Goal: Task Accomplishment & Management: Complete application form

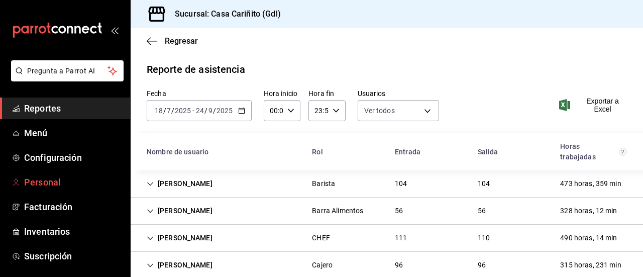
click at [54, 183] on span "Personal" at bounding box center [73, 182] width 98 height 14
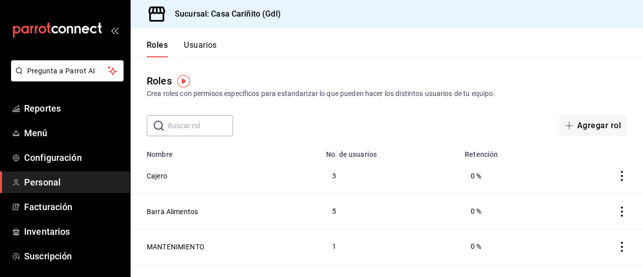
click at [247, 176] on td "Cajero" at bounding box center [225, 175] width 189 height 35
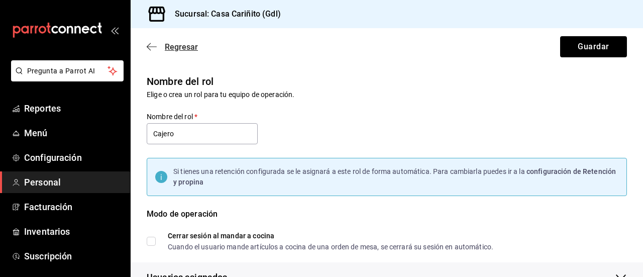
click at [150, 46] on icon "button" at bounding box center [152, 46] width 10 height 9
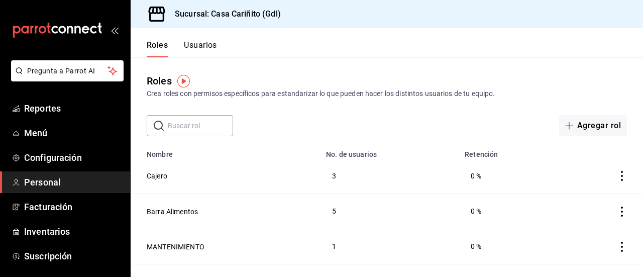
click at [213, 49] on button "Usuarios" at bounding box center [200, 48] width 33 height 17
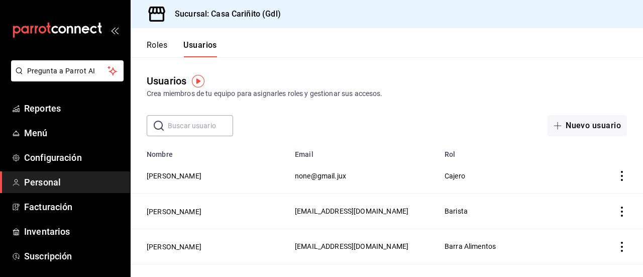
click at [459, 89] on div "Crea miembros de tu equipo para asignarles roles y gestionar sus accesos." at bounding box center [387, 93] width 480 height 11
click at [559, 125] on button "Nuevo usuario" at bounding box center [587, 125] width 79 height 21
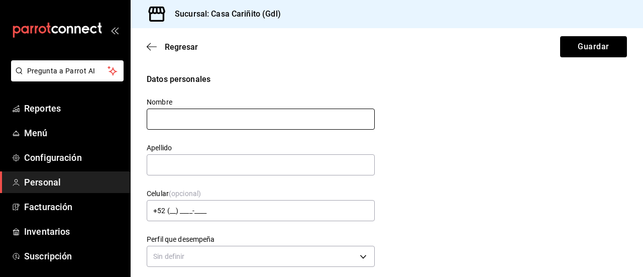
click at [241, 119] on input "text" at bounding box center [261, 119] width 228 height 21
type input "[PERSON_NAME]"
click at [233, 167] on input "text" at bounding box center [261, 164] width 228 height 21
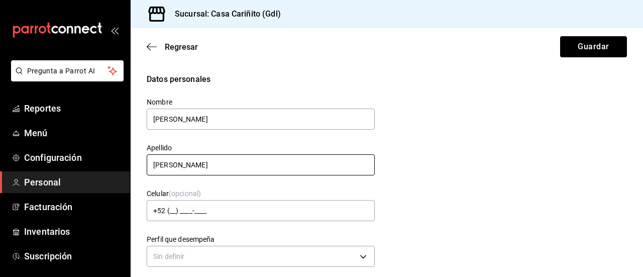
type input "[PERSON_NAME]"
click at [462, 129] on div "Datos personales Nombre [PERSON_NAME] [PERSON_NAME] Celular (opcional) +52 (__)…" at bounding box center [387, 171] width 480 height 196
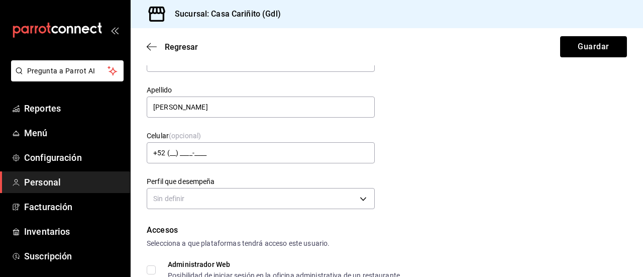
scroll to position [60, 0]
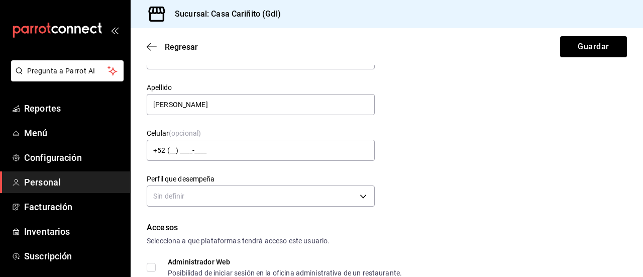
click at [462, 129] on div "Datos personales Nombre [PERSON_NAME] [PERSON_NAME] Celular (opcional) +52 (__)…" at bounding box center [387, 111] width 480 height 196
click at [449, 162] on div "Datos personales Nombre [PERSON_NAME] [PERSON_NAME] Celular (opcional) +52 (__)…" at bounding box center [387, 111] width 480 height 196
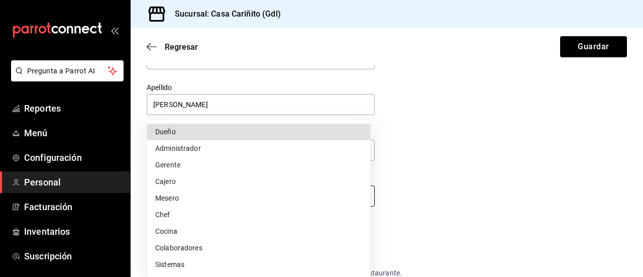
click at [256, 199] on body "Pregunta a Parrot AI Reportes Menú Configuración Personal Facturación Inventari…" at bounding box center [321, 138] width 643 height 277
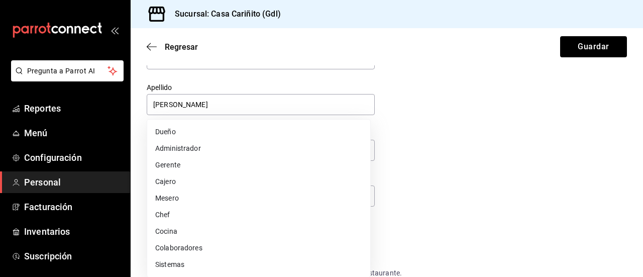
click at [225, 186] on li "Cajero" at bounding box center [258, 181] width 223 height 17
type input "CASHIER"
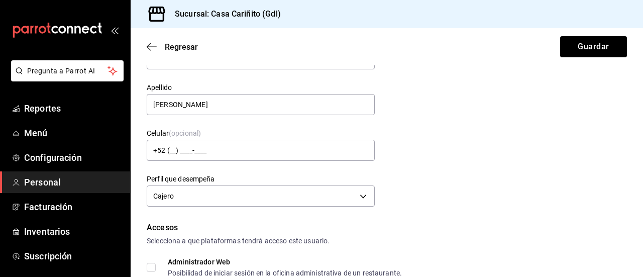
click at [494, 165] on div "Datos personales Nombre [PERSON_NAME] [PERSON_NAME] Celular (opcional) +52 (__)…" at bounding box center [387, 111] width 480 height 196
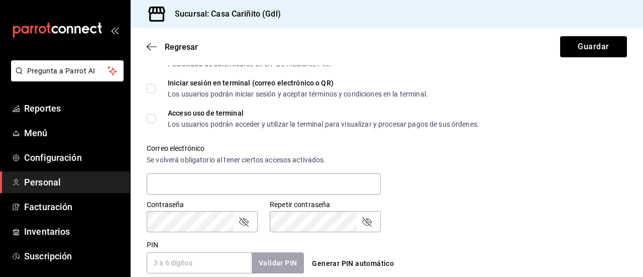
scroll to position [301, 0]
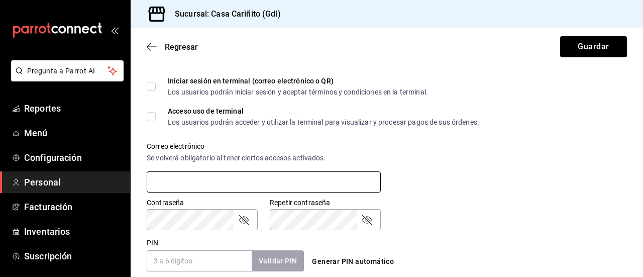
click at [225, 181] on input "text" at bounding box center [264, 181] width 234 height 21
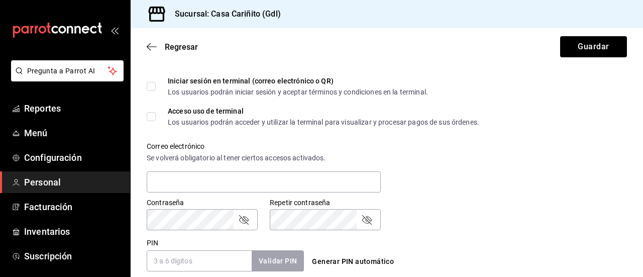
click at [163, 253] on input "PIN" at bounding box center [199, 260] width 105 height 21
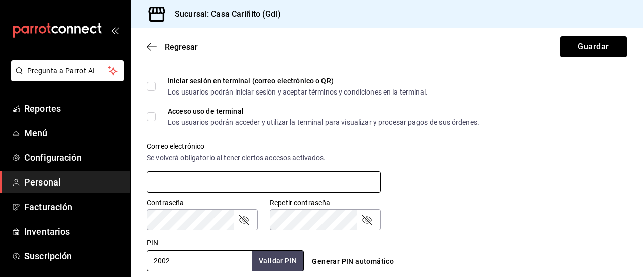
type input "2002"
click at [172, 187] on input "text" at bounding box center [264, 181] width 234 height 21
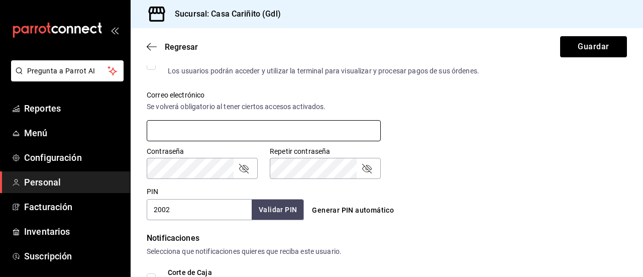
scroll to position [419, 0]
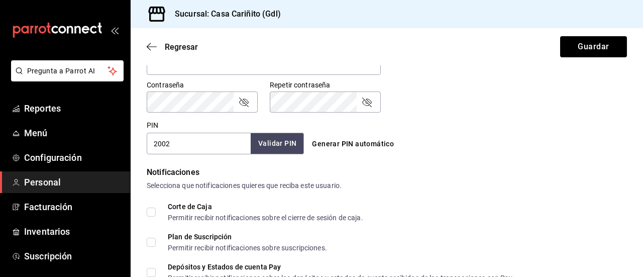
click at [264, 143] on button "Validar PIN" at bounding box center [277, 144] width 53 height 22
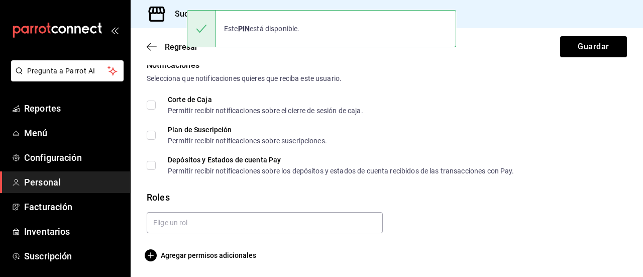
scroll to position [525, 0]
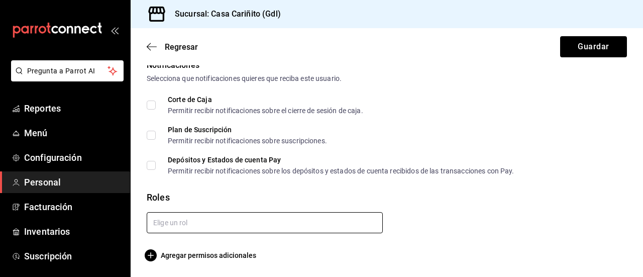
click at [179, 227] on input "text" at bounding box center [265, 222] width 236 height 21
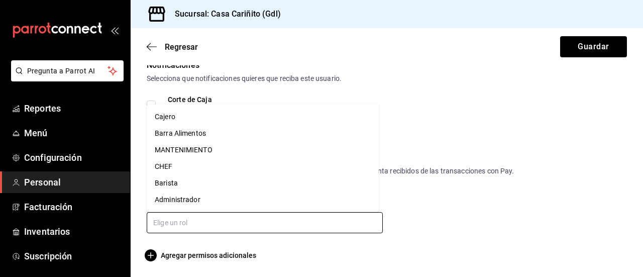
click at [180, 117] on li "Cajero" at bounding box center [263, 117] width 232 height 17
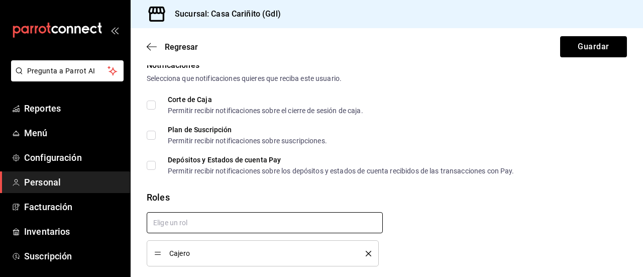
checkbox input "true"
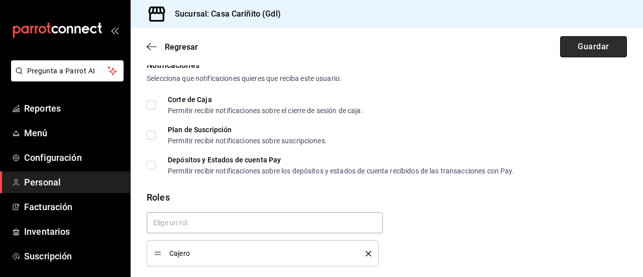
click at [566, 43] on button "Guardar" at bounding box center [593, 46] width 67 height 21
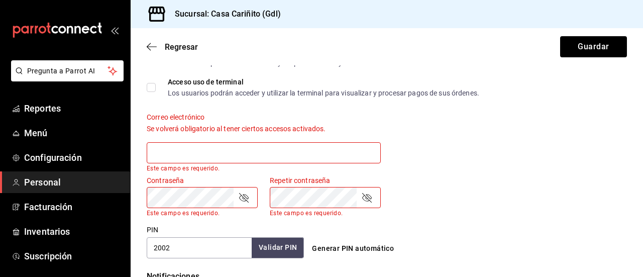
click at [274, 159] on input "text" at bounding box center [264, 152] width 234 height 21
click at [202, 156] on input "text" at bounding box center [264, 152] width 234 height 21
click at [227, 153] on input "text" at bounding box center [264, 152] width 234 height 21
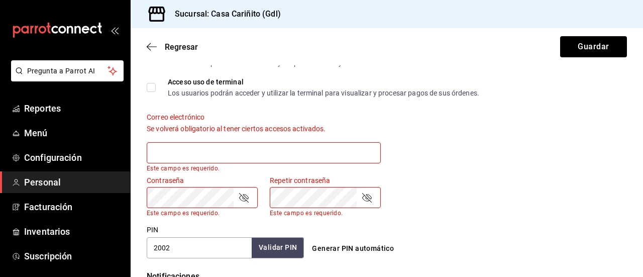
click at [227, 153] on input "text" at bounding box center [264, 152] width 234 height 21
click at [286, 154] on input "text" at bounding box center [264, 152] width 234 height 21
click at [285, 152] on input "text" at bounding box center [264, 152] width 234 height 21
click at [491, 174] on div "Contraseña Contraseña Este campo es requerido. Repetir contraseña Repetir contr…" at bounding box center [381, 190] width 492 height 53
click at [286, 153] on input "text" at bounding box center [264, 152] width 234 height 21
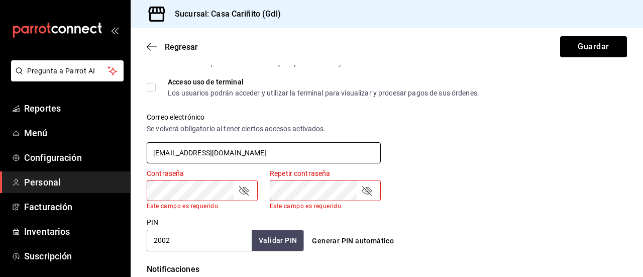
click at [286, 153] on input "[EMAIL_ADDRESS][DOMAIN_NAME]" at bounding box center [264, 152] width 234 height 21
type input "[EMAIL_ADDRESS][DOMAIN_NAME]"
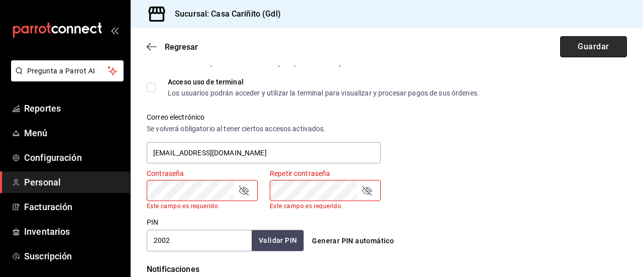
click at [585, 53] on button "Guardar" at bounding box center [593, 46] width 67 height 21
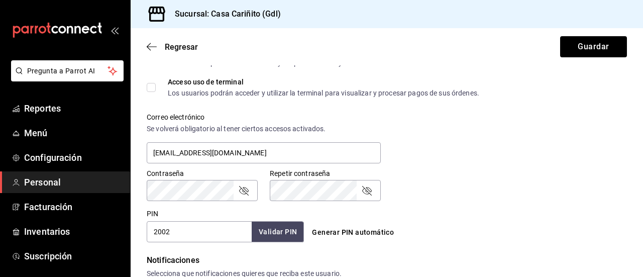
click at [560, 36] on button "Guardar" at bounding box center [593, 46] width 67 height 21
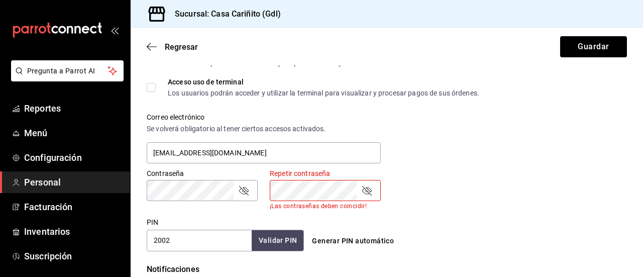
click at [252, 192] on div "Contraseña" at bounding box center [202, 190] width 111 height 21
click at [244, 193] on icon "passwordField" at bounding box center [244, 190] width 12 height 12
click at [354, 190] on div "Repetir contraseña" at bounding box center [325, 190] width 111 height 21
click at [364, 190] on icon "passwordField" at bounding box center [367, 191] width 10 height 10
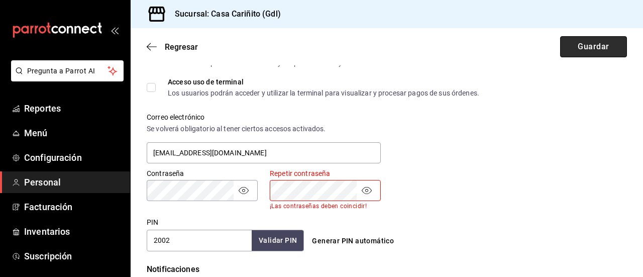
click at [580, 42] on button "Guardar" at bounding box center [593, 46] width 67 height 21
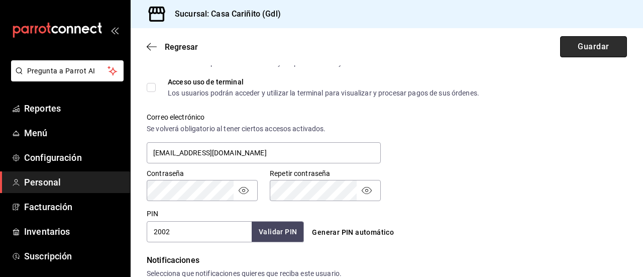
click at [598, 46] on button "Guardar" at bounding box center [593, 46] width 67 height 21
